Goal: Information Seeking & Learning: Learn about a topic

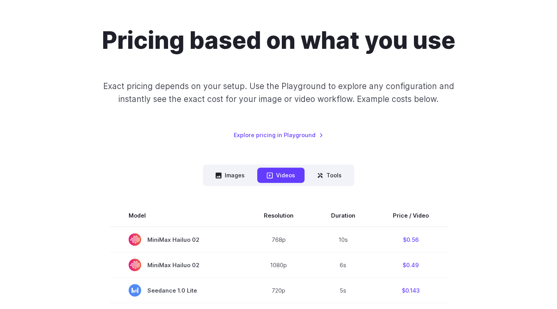
scroll to position [70, 0]
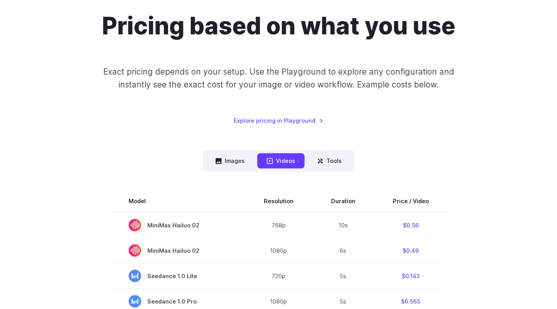
drag, startPoint x: 540, startPoint y: 0, endPoint x: 29, endPoint y: 86, distance: 518.3
click at [29, 86] on div "Pricing based on what you use Exact pricing depends on your setup. Use the Play…" at bounding box center [278, 68] width 538 height 113
